Goal: Task Accomplishment & Management: Complete application form

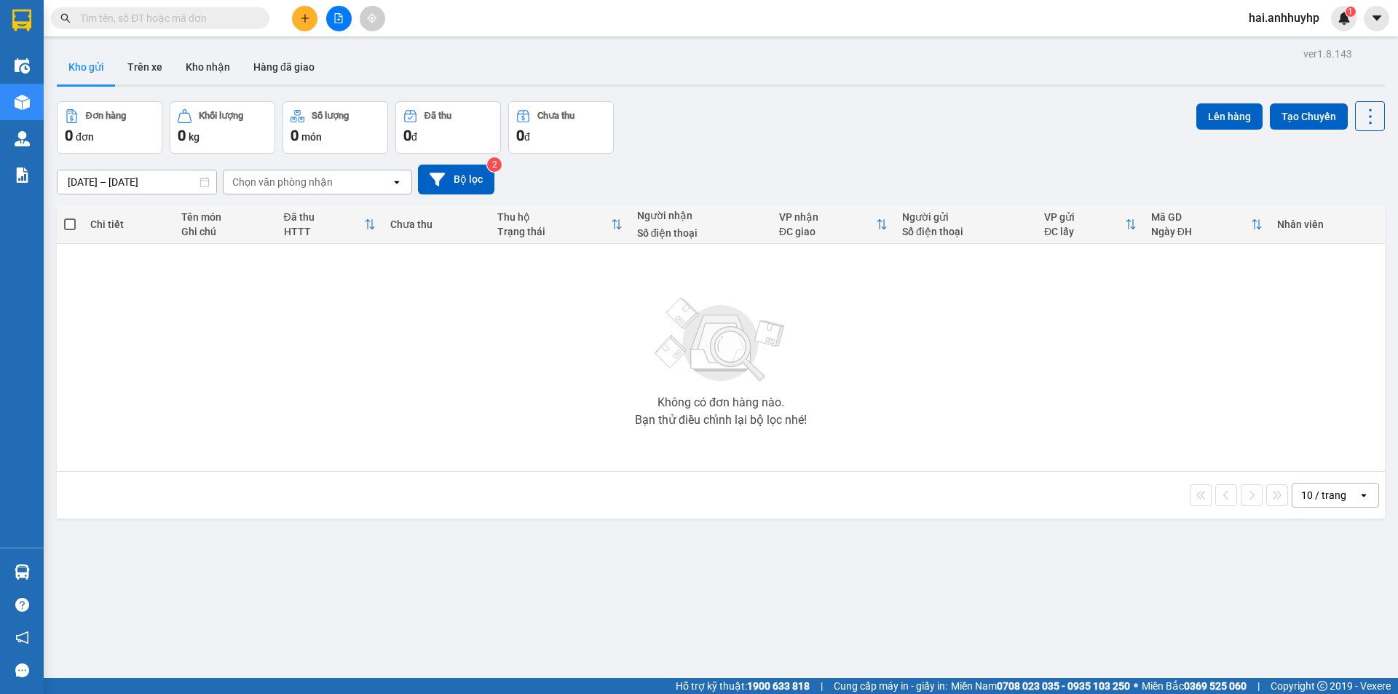
click at [304, 17] on icon "plus" at bounding box center [305, 18] width 10 height 10
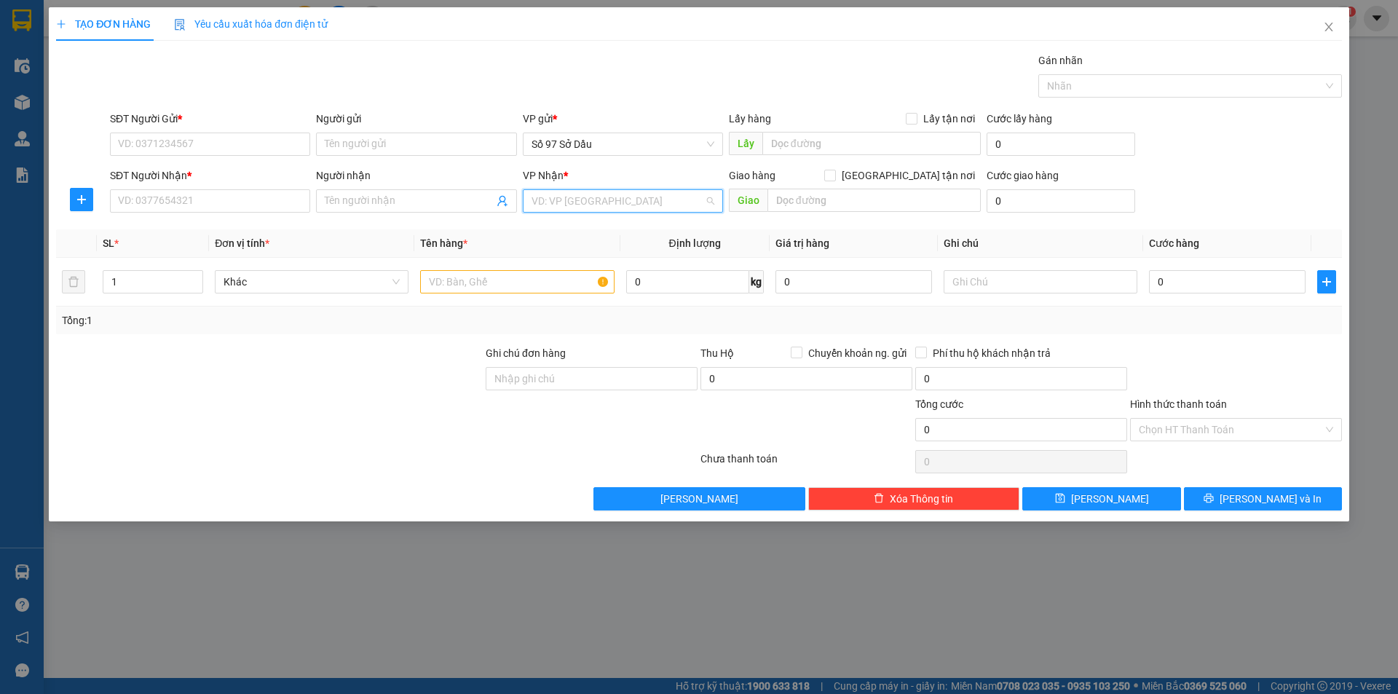
click at [577, 208] on input "search" at bounding box center [618, 201] width 173 height 22
click at [553, 256] on div "VP Láng" at bounding box center [623, 253] width 183 height 16
click at [834, 175] on input "[GEOGRAPHIC_DATA] tận nơi" at bounding box center [829, 175] width 10 height 10
checkbox input "true"
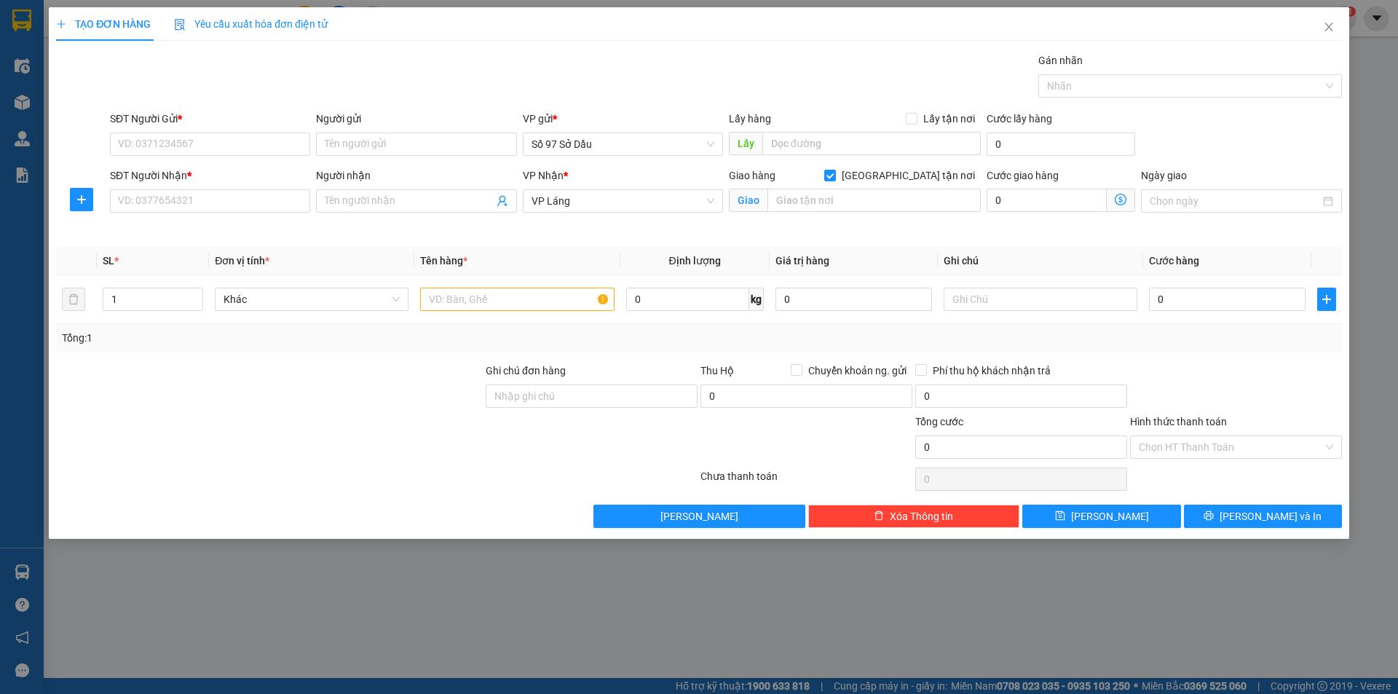
click at [871, 213] on div "Giao hàng [GEOGRAPHIC_DATA] tận nơi [GEOGRAPHIC_DATA]" at bounding box center [855, 192] width 252 height 51
click at [872, 205] on input "text" at bounding box center [873, 200] width 213 height 23
paste input "139 [PERSON_NAME], [GEOGRAPHIC_DATA], [GEOGRAPHIC_DATA], [GEOGRAPHIC_DATA], [GE…"
type input "139 [PERSON_NAME], [GEOGRAPHIC_DATA], [GEOGRAPHIC_DATA], [GEOGRAPHIC_DATA], [GE…"
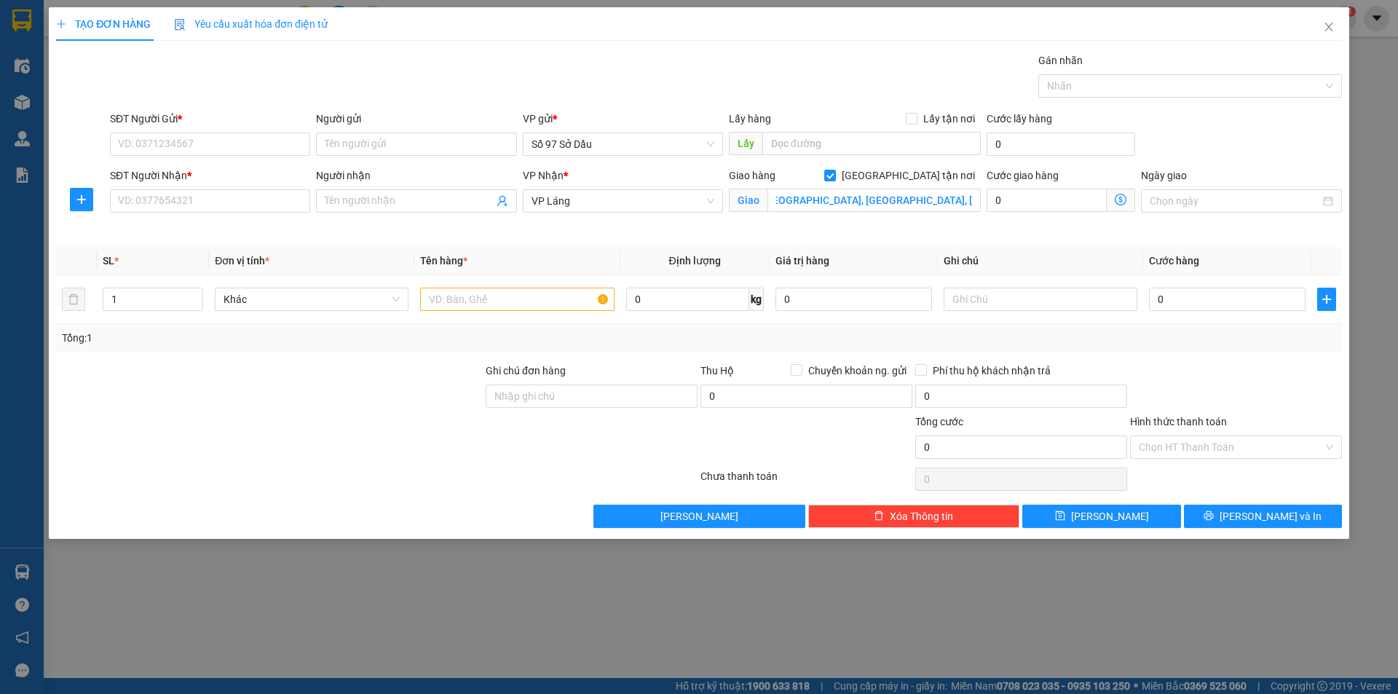
click at [1115, 198] on icon "dollar-circle" at bounding box center [1121, 200] width 12 height 12
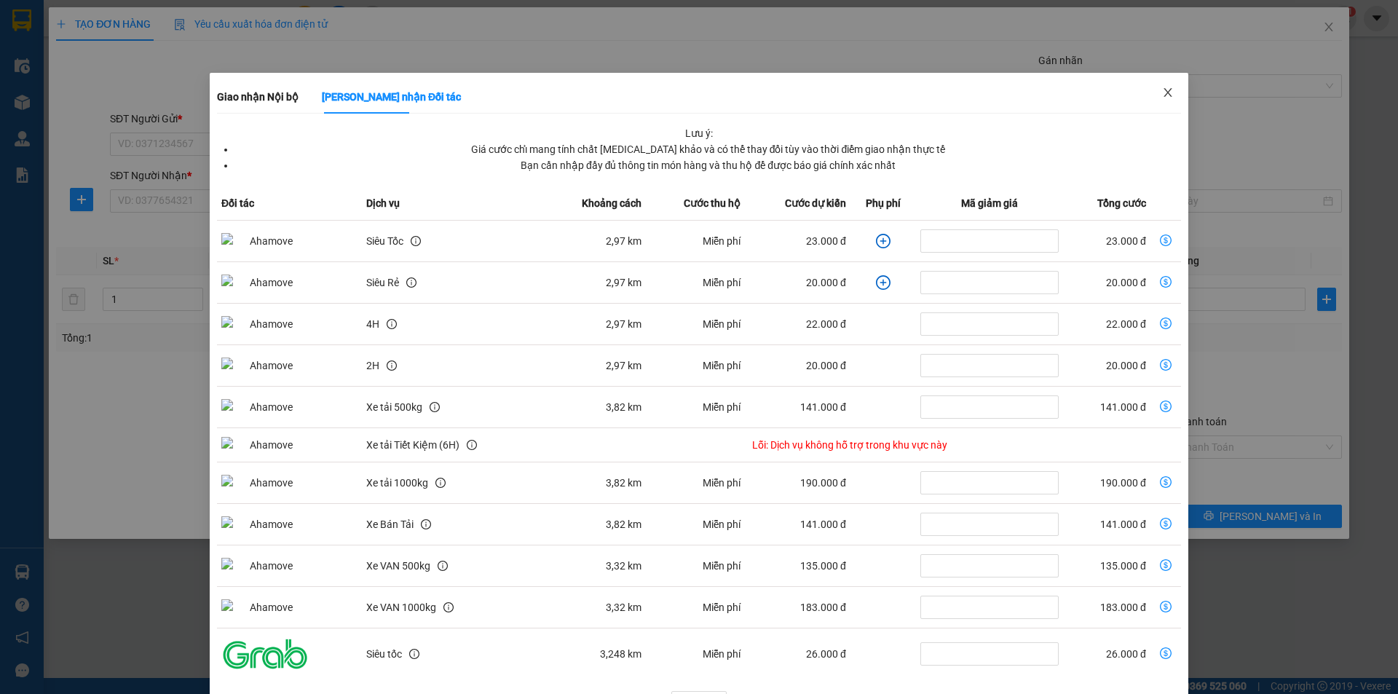
click at [1166, 93] on span "Close" at bounding box center [1167, 93] width 41 height 41
